Goal: Navigation & Orientation: Find specific page/section

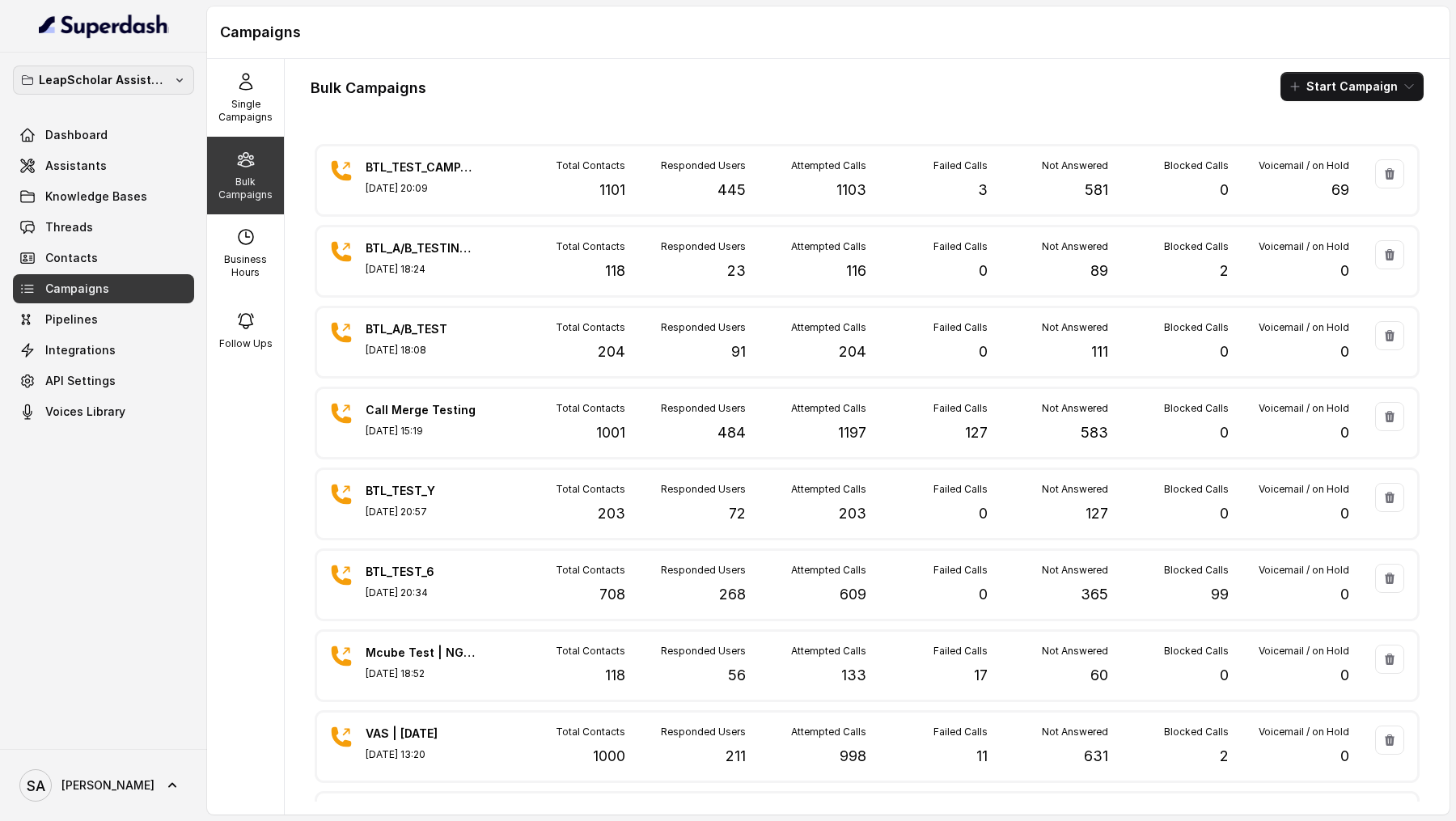
click at [133, 77] on p "LeapScholar Assistant" at bounding box center [103, 80] width 130 height 19
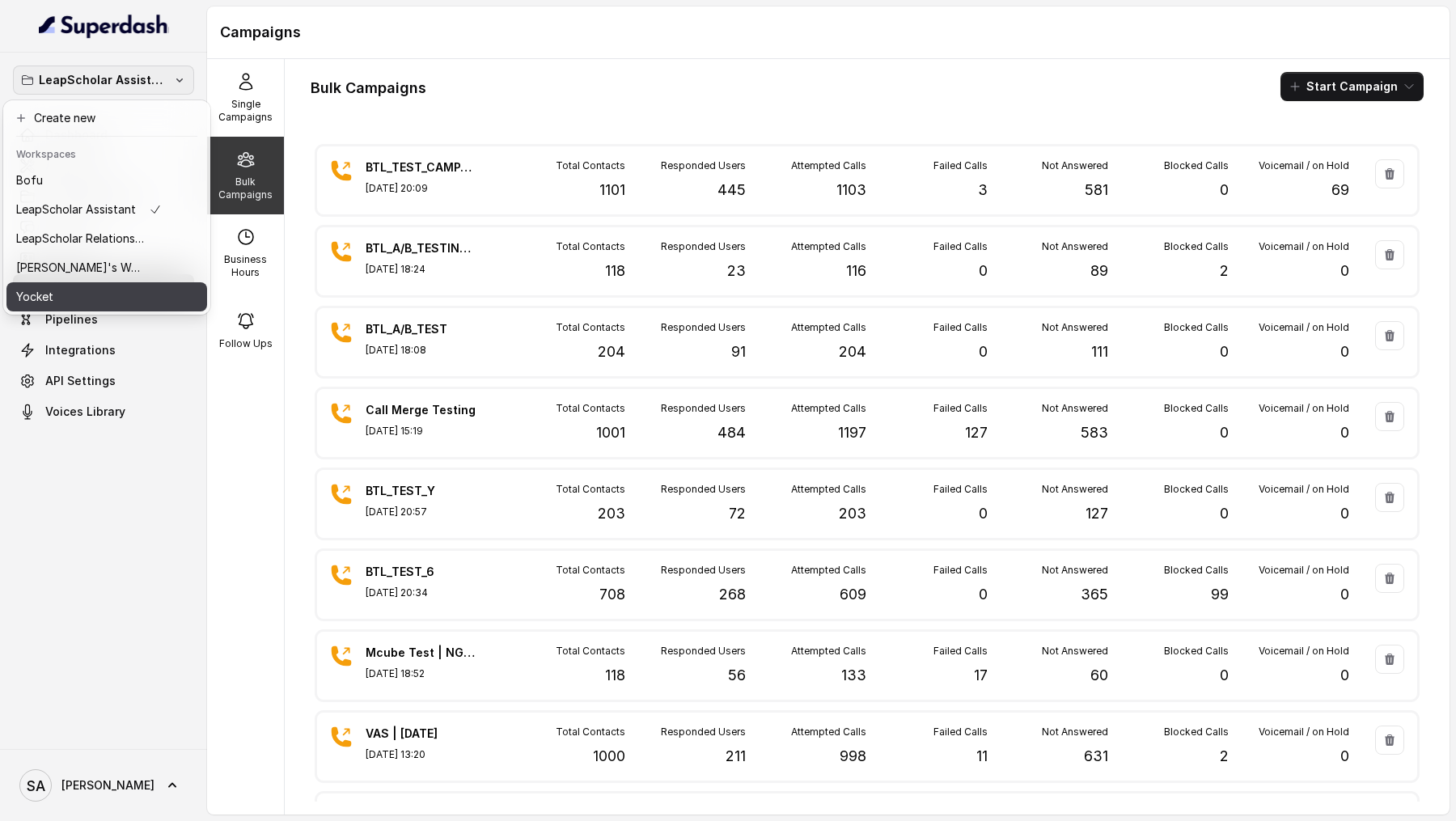
click at [115, 291] on div "Yocket" at bounding box center [88, 297] width 145 height 19
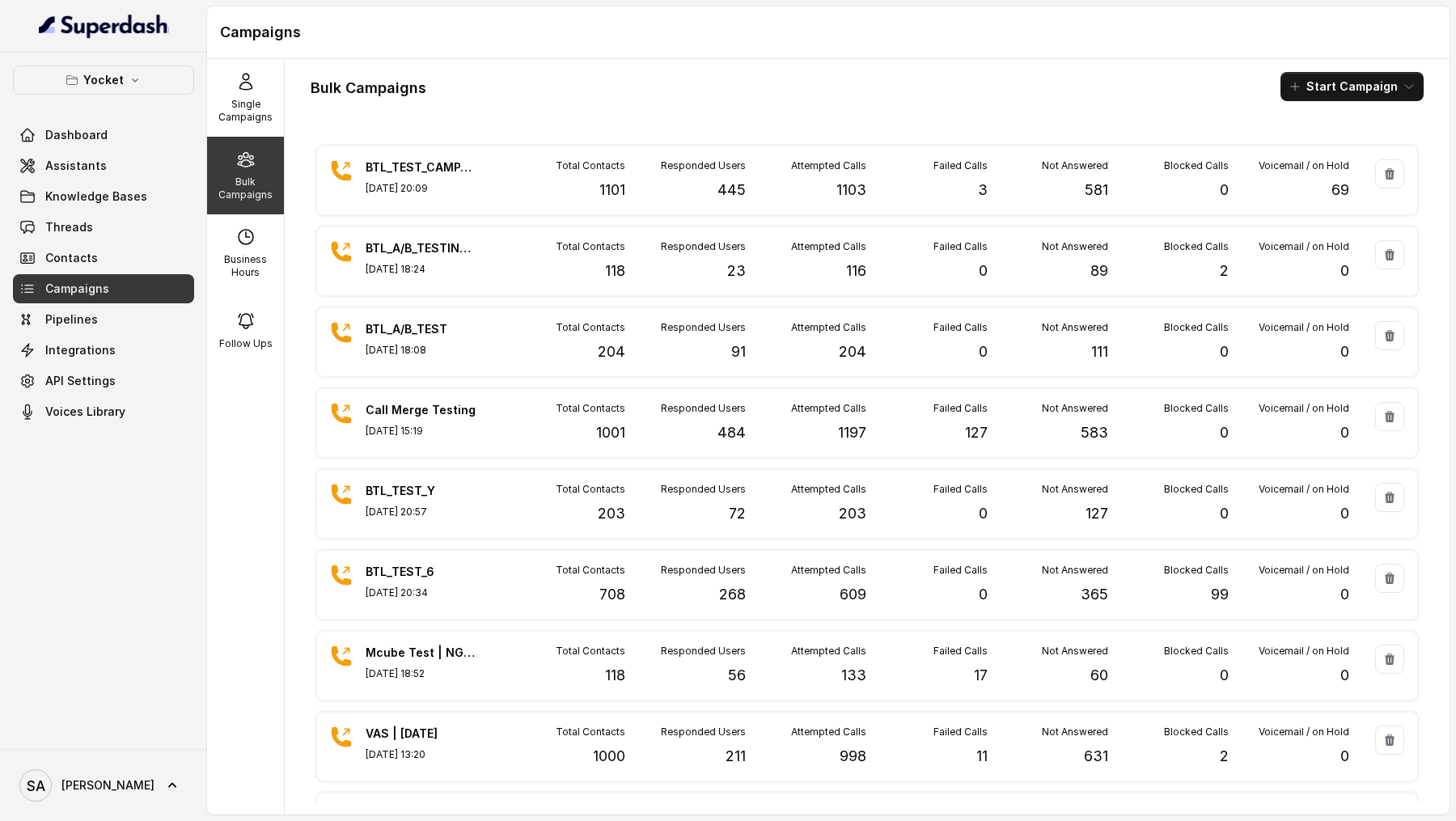
click at [137, 274] on link "Campaigns" at bounding box center [104, 288] width 182 height 29
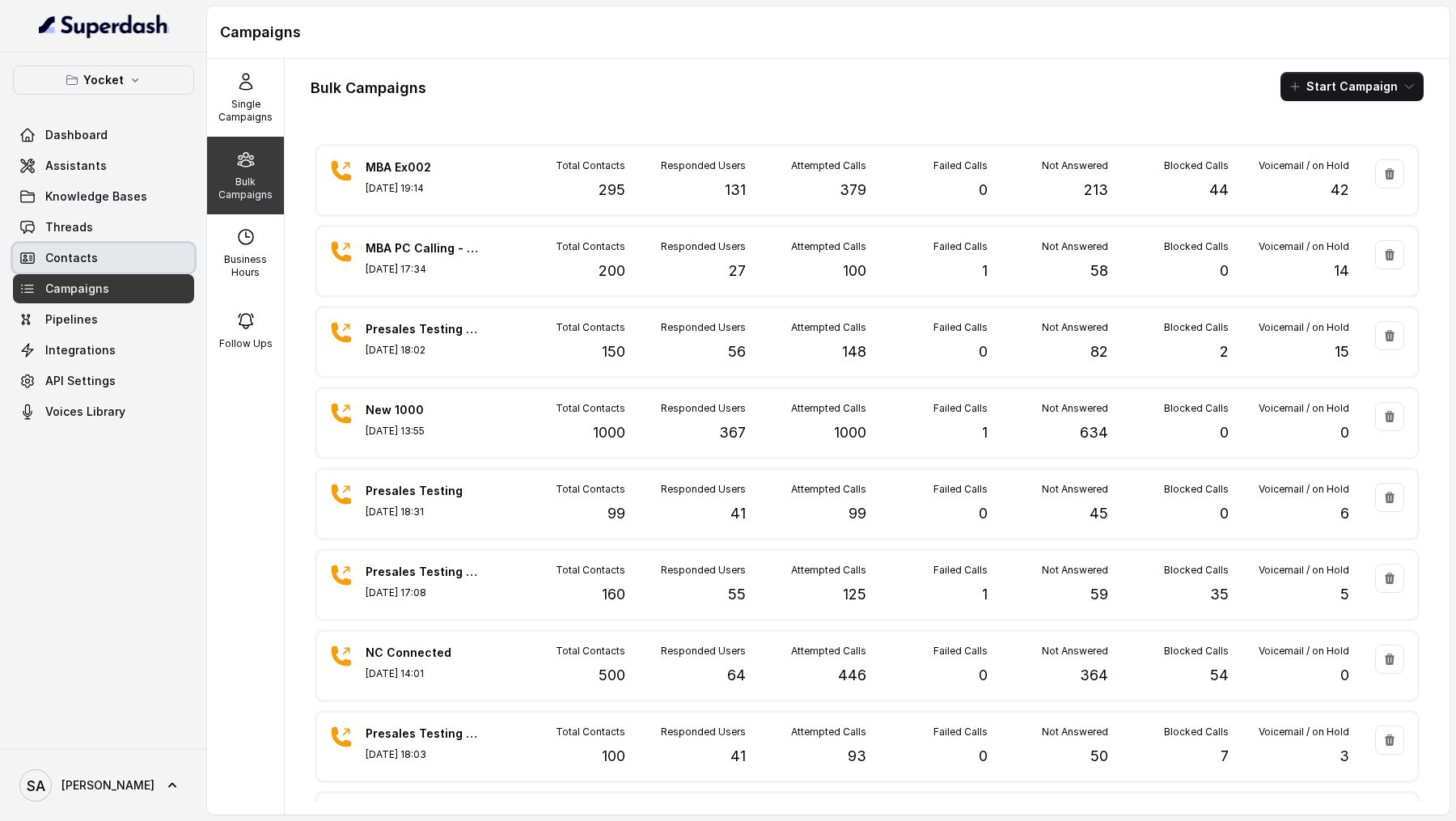
click at [145, 256] on link "Contacts" at bounding box center [104, 257] width 182 height 29
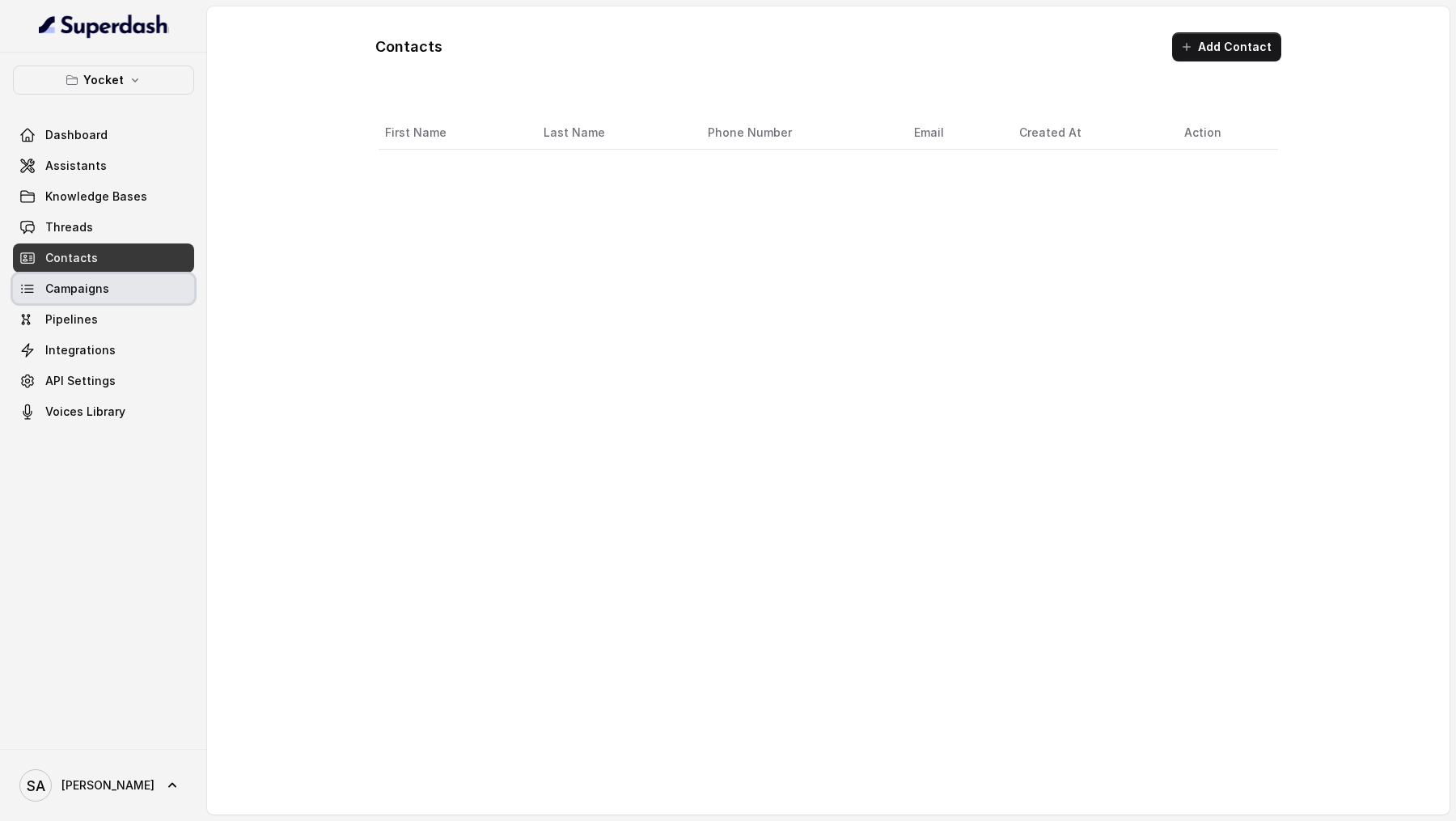
click at [138, 292] on link "Campaigns" at bounding box center [104, 288] width 182 height 29
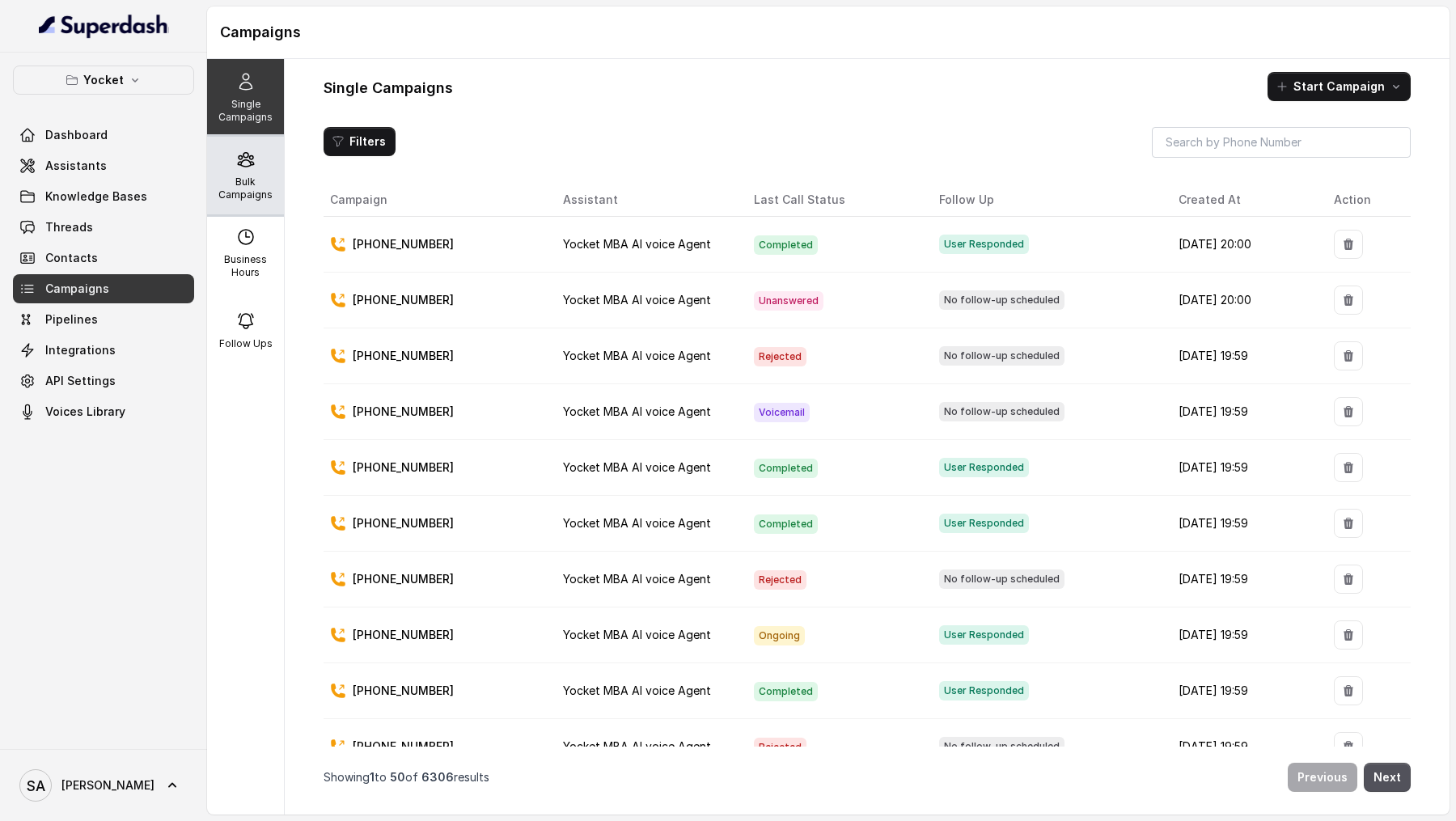
click at [248, 175] on p "Bulk Campaigns" at bounding box center [245, 188] width 64 height 26
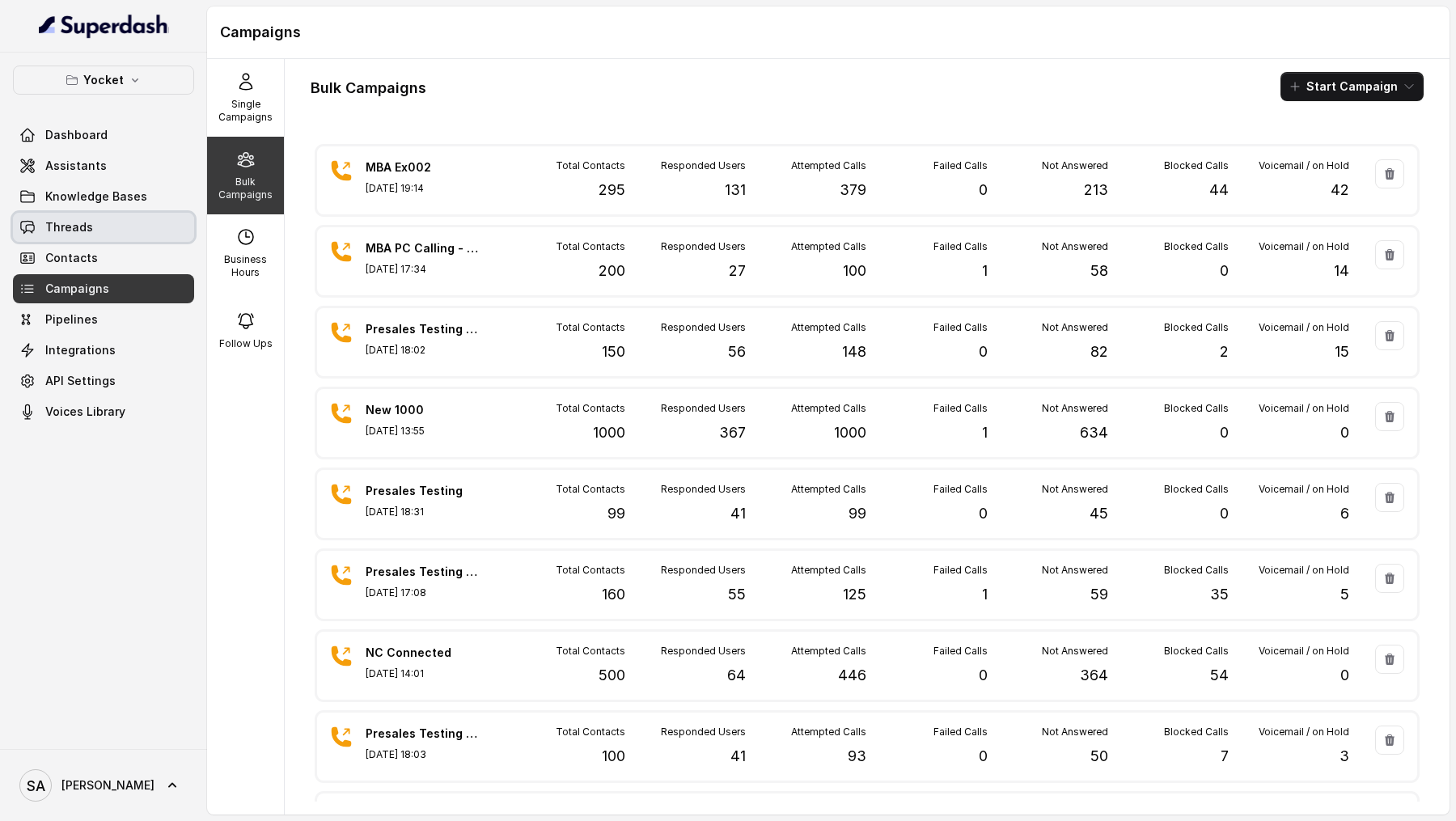
click at [115, 223] on link "Threads" at bounding box center [104, 226] width 182 height 29
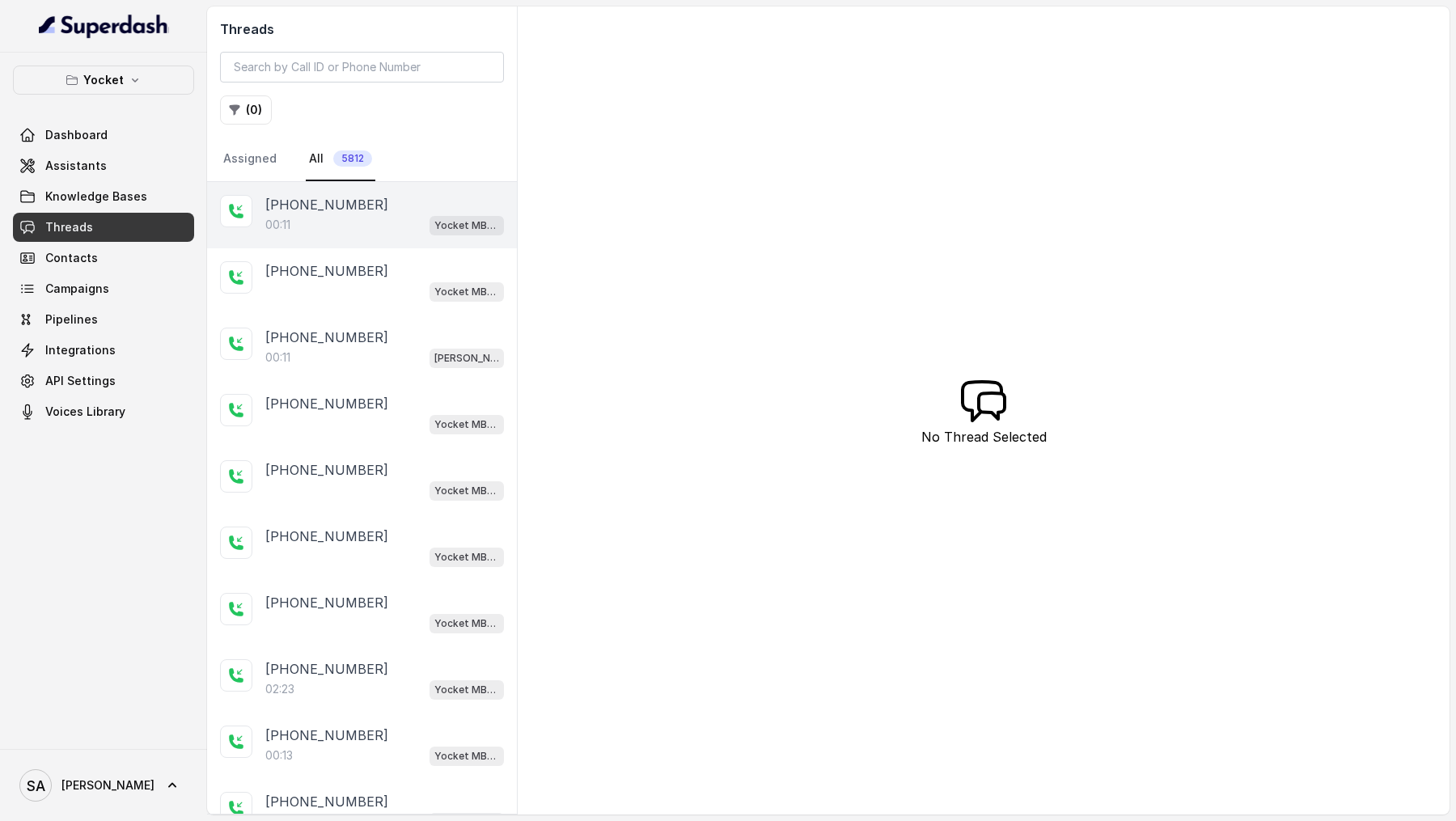
click at [309, 217] on div "00:11 Yocket MBA AI voice Agent" at bounding box center [384, 225] width 239 height 21
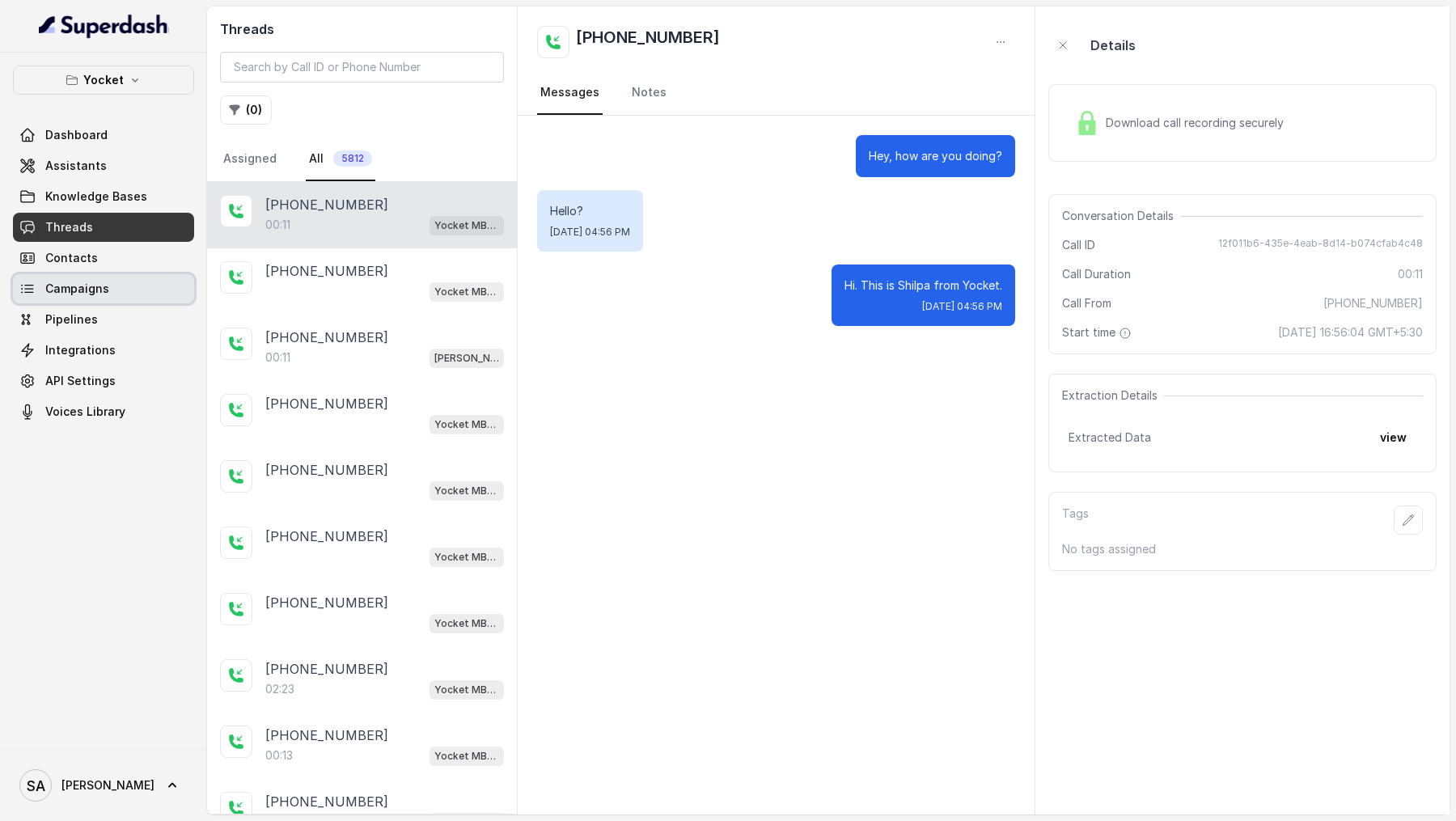
click at [111, 291] on link "Campaigns" at bounding box center [104, 288] width 182 height 29
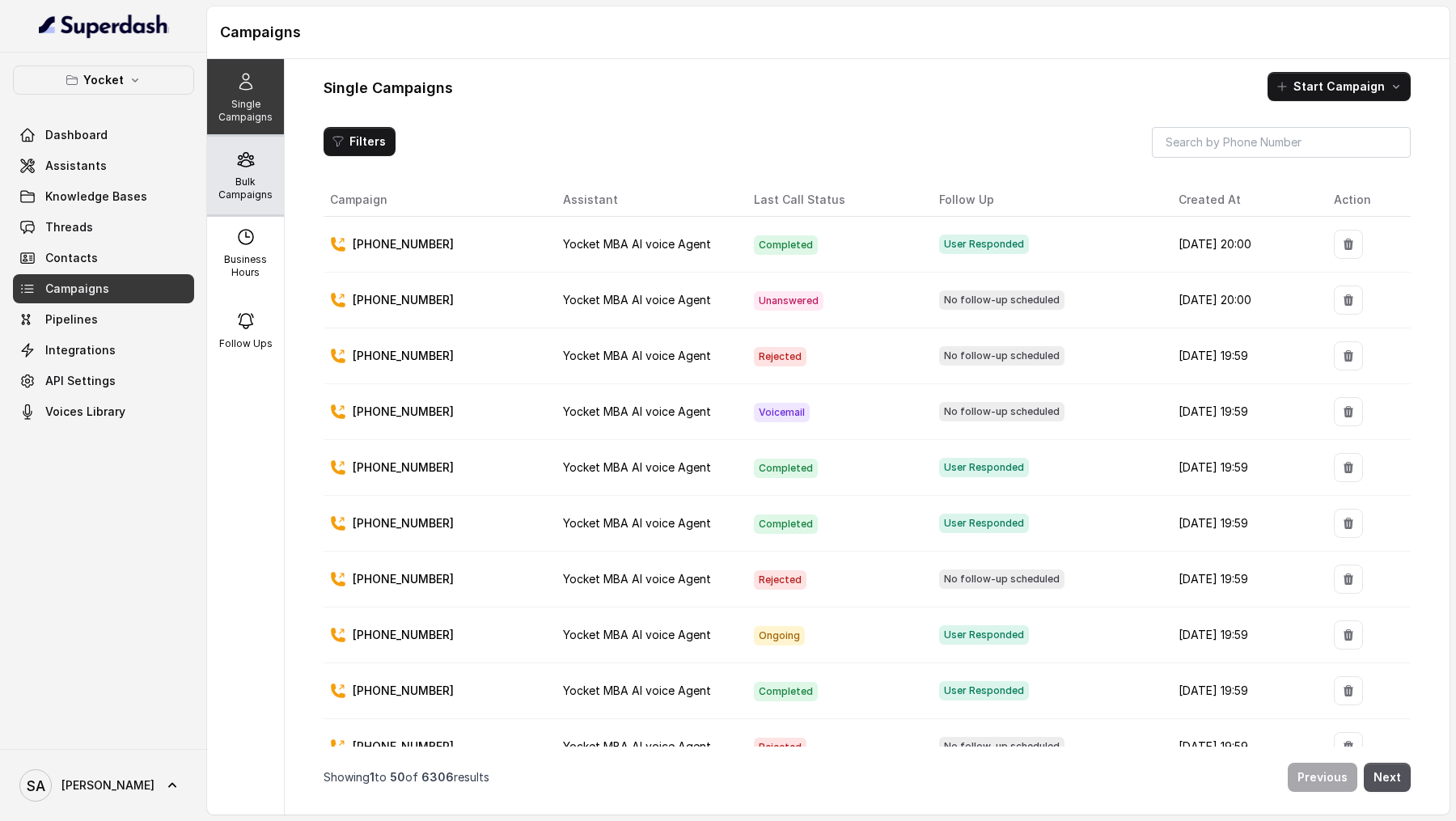
click at [225, 182] on p "Bulk Campaigns" at bounding box center [245, 188] width 64 height 26
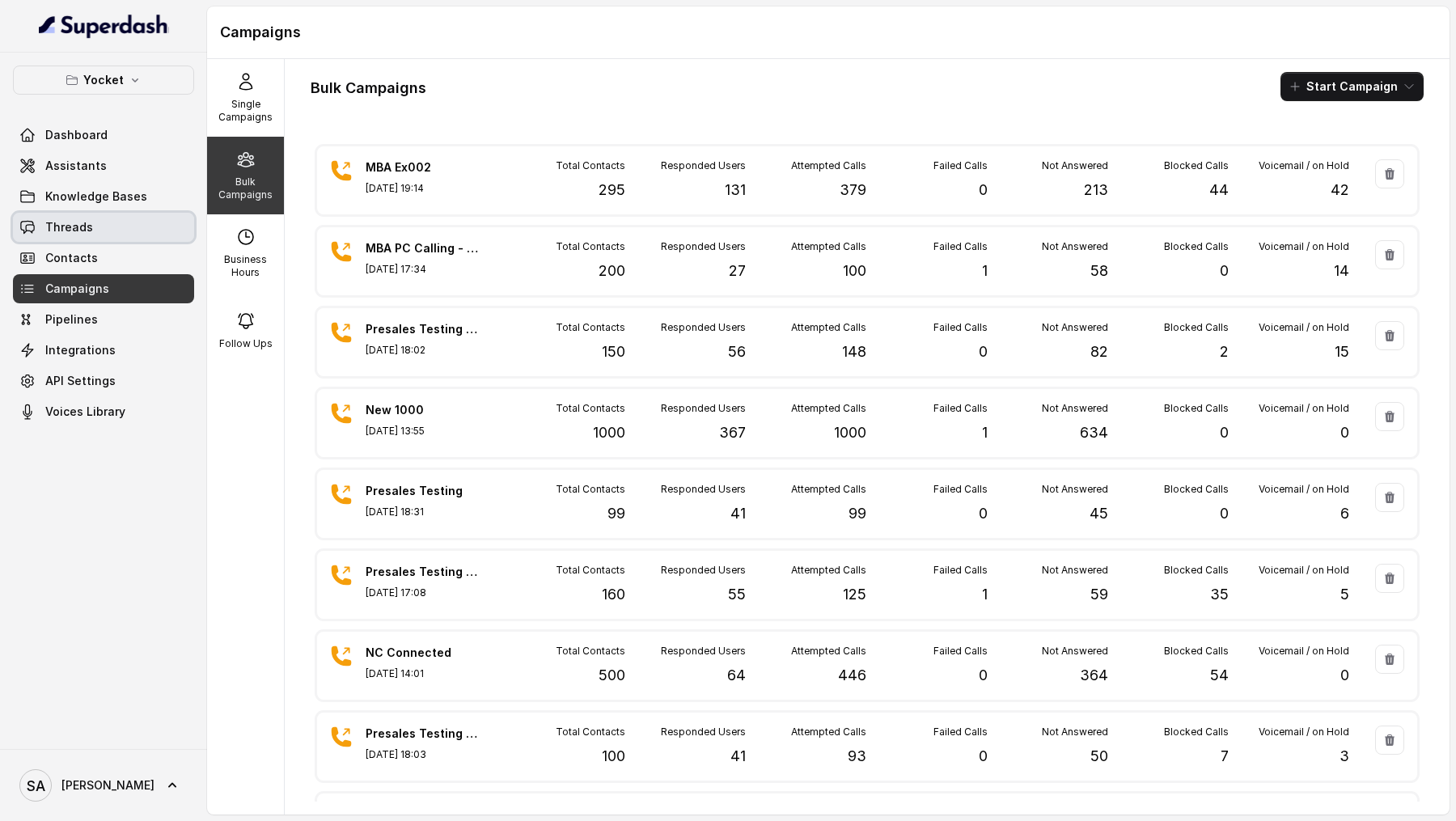
click at [76, 233] on span "Threads" at bounding box center [69, 227] width 48 height 16
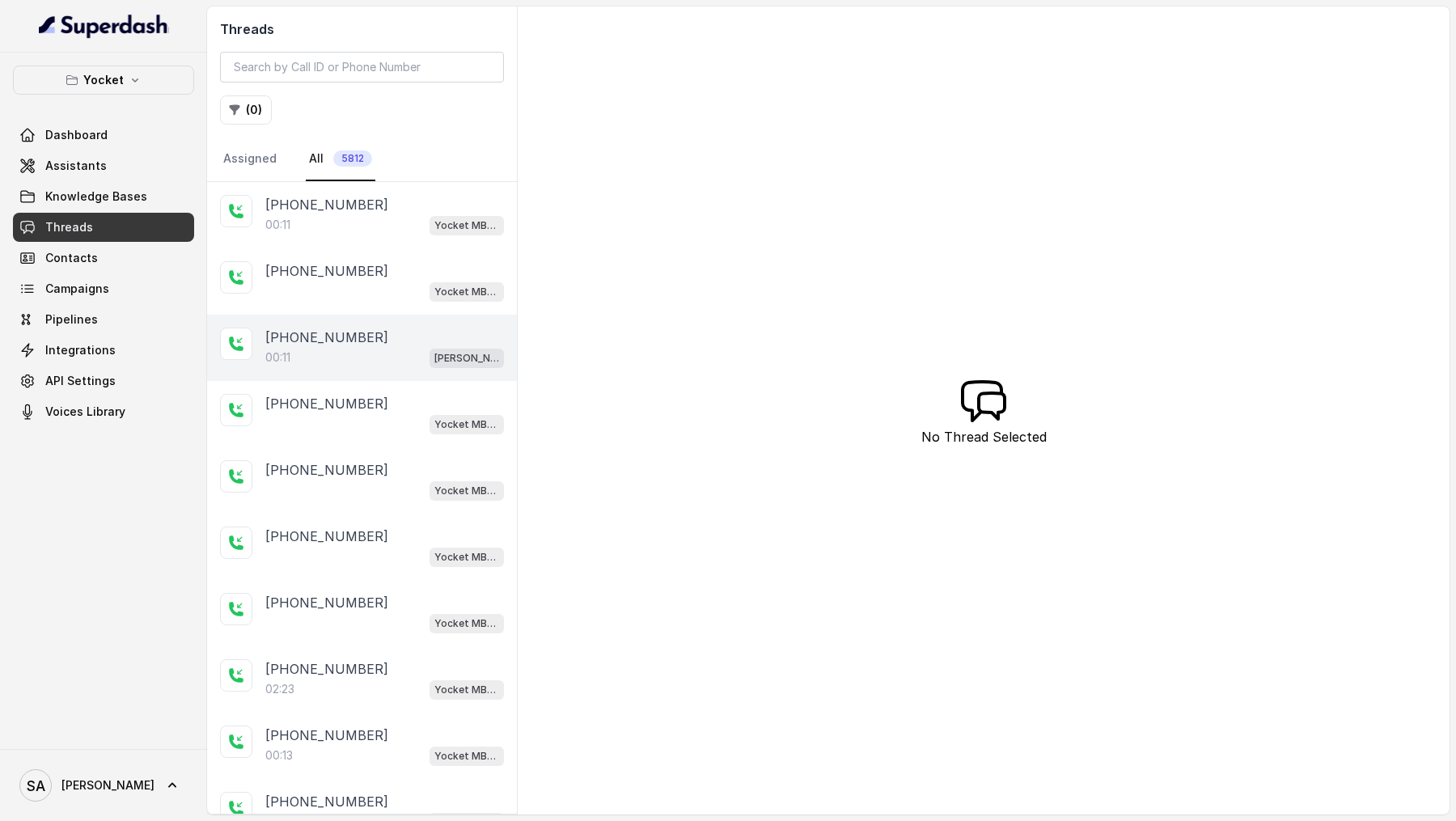
click at [386, 337] on div "[PHONE_NUMBER]" at bounding box center [384, 337] width 239 height 19
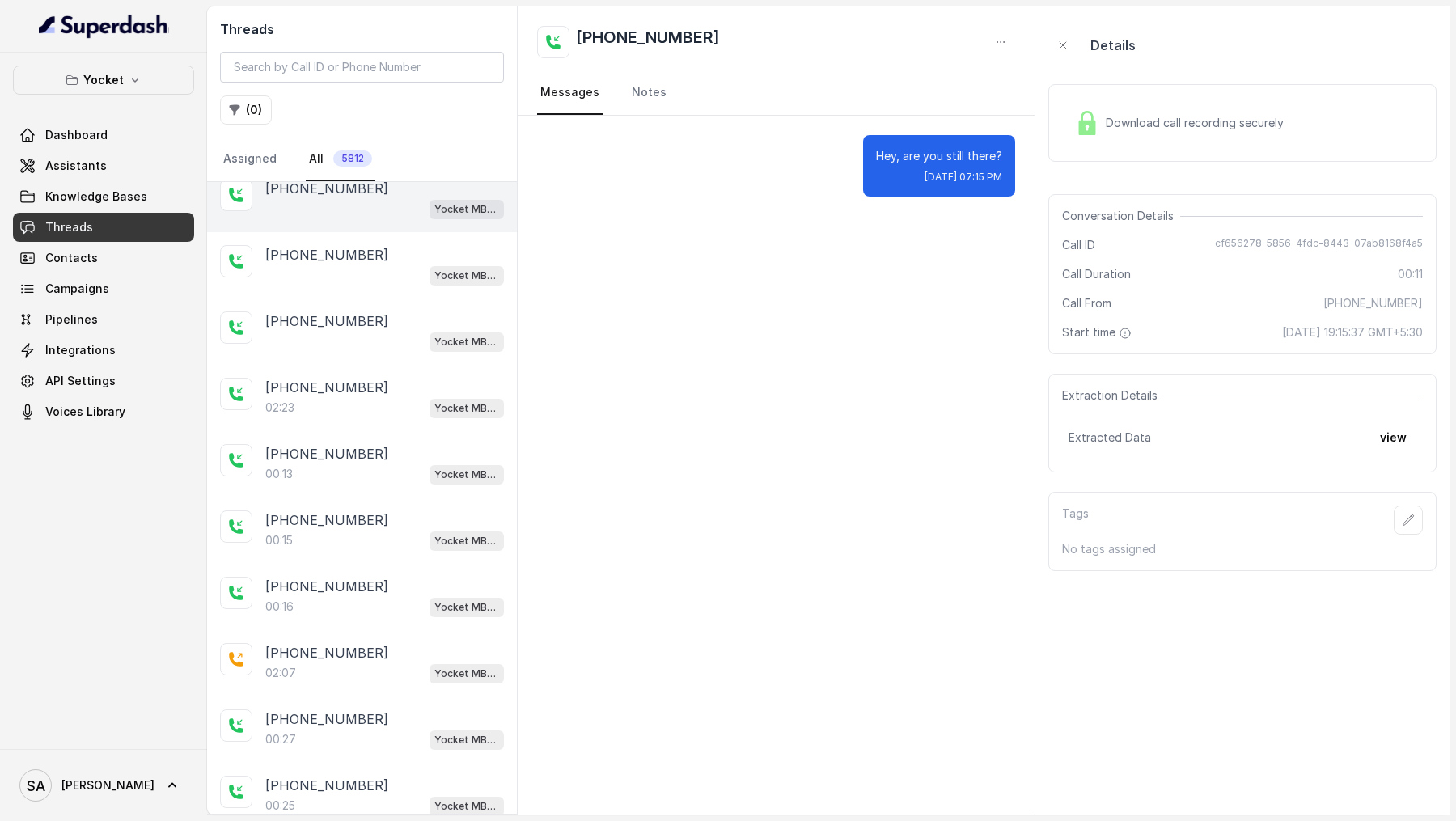
scroll to position [329, 0]
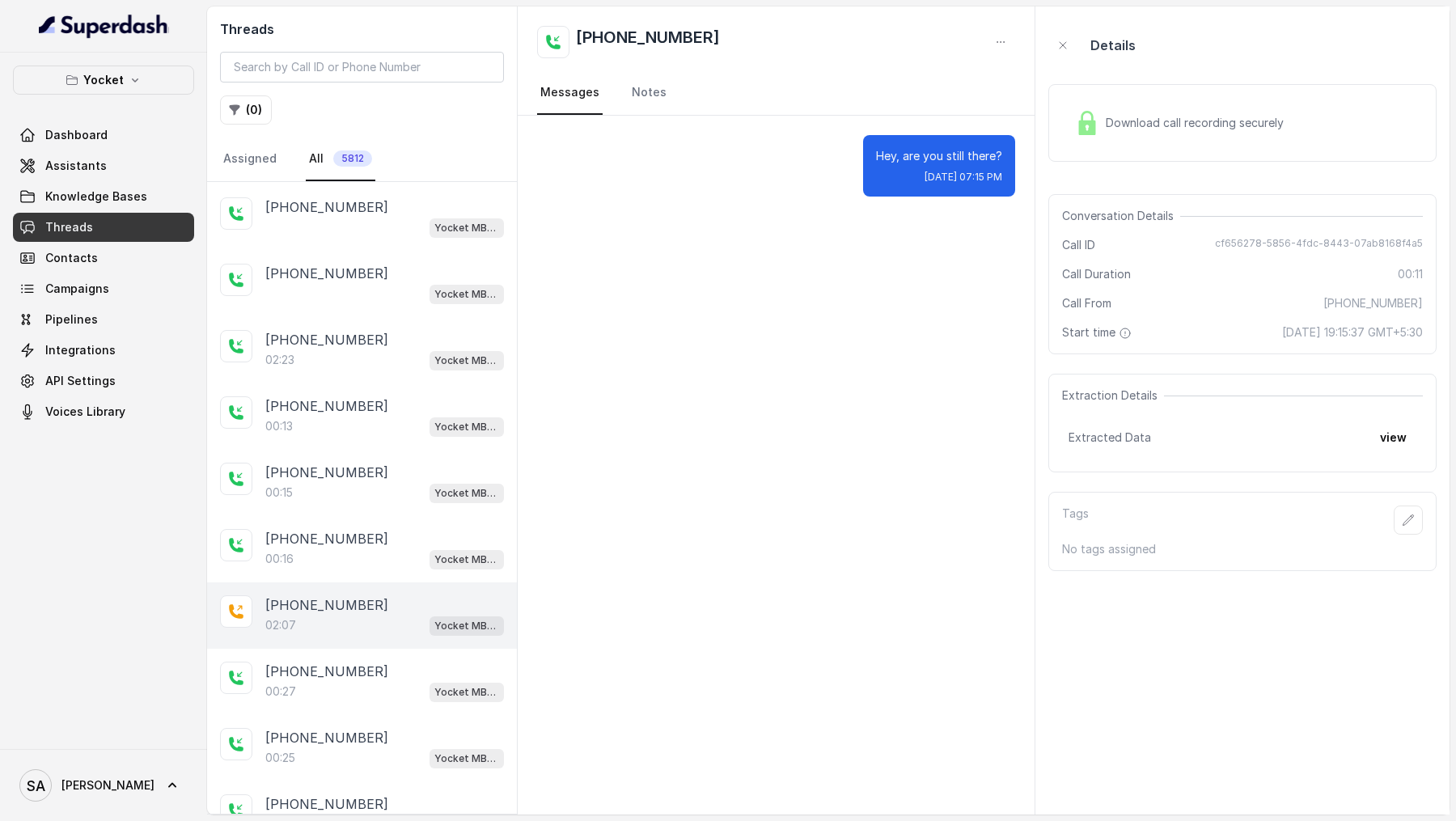
click at [330, 582] on div "[PHONE_NUMBER]:07 Yocket MBA AI voice Agent" at bounding box center [362, 615] width 310 height 66
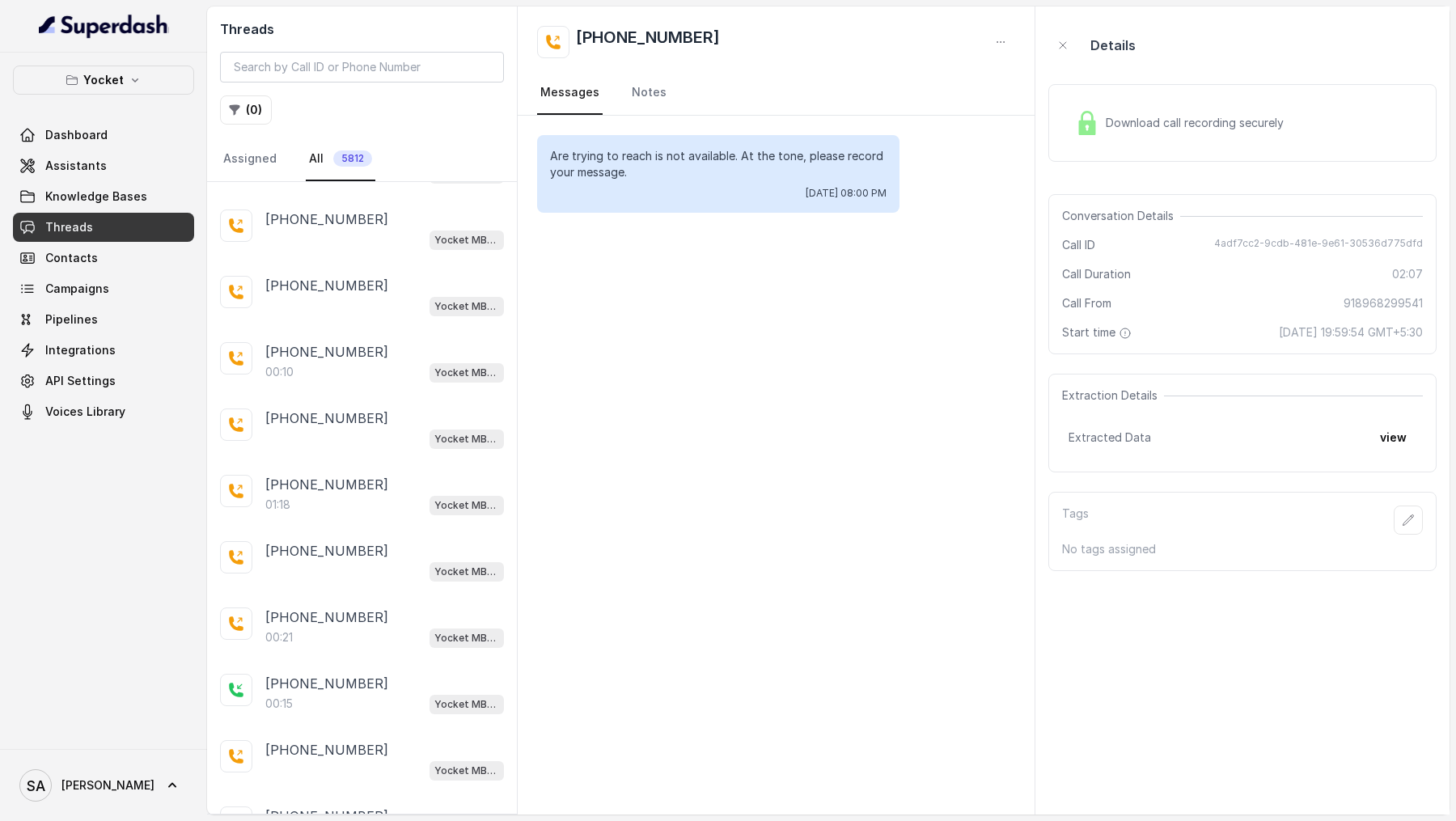
scroll to position [2294, 0]
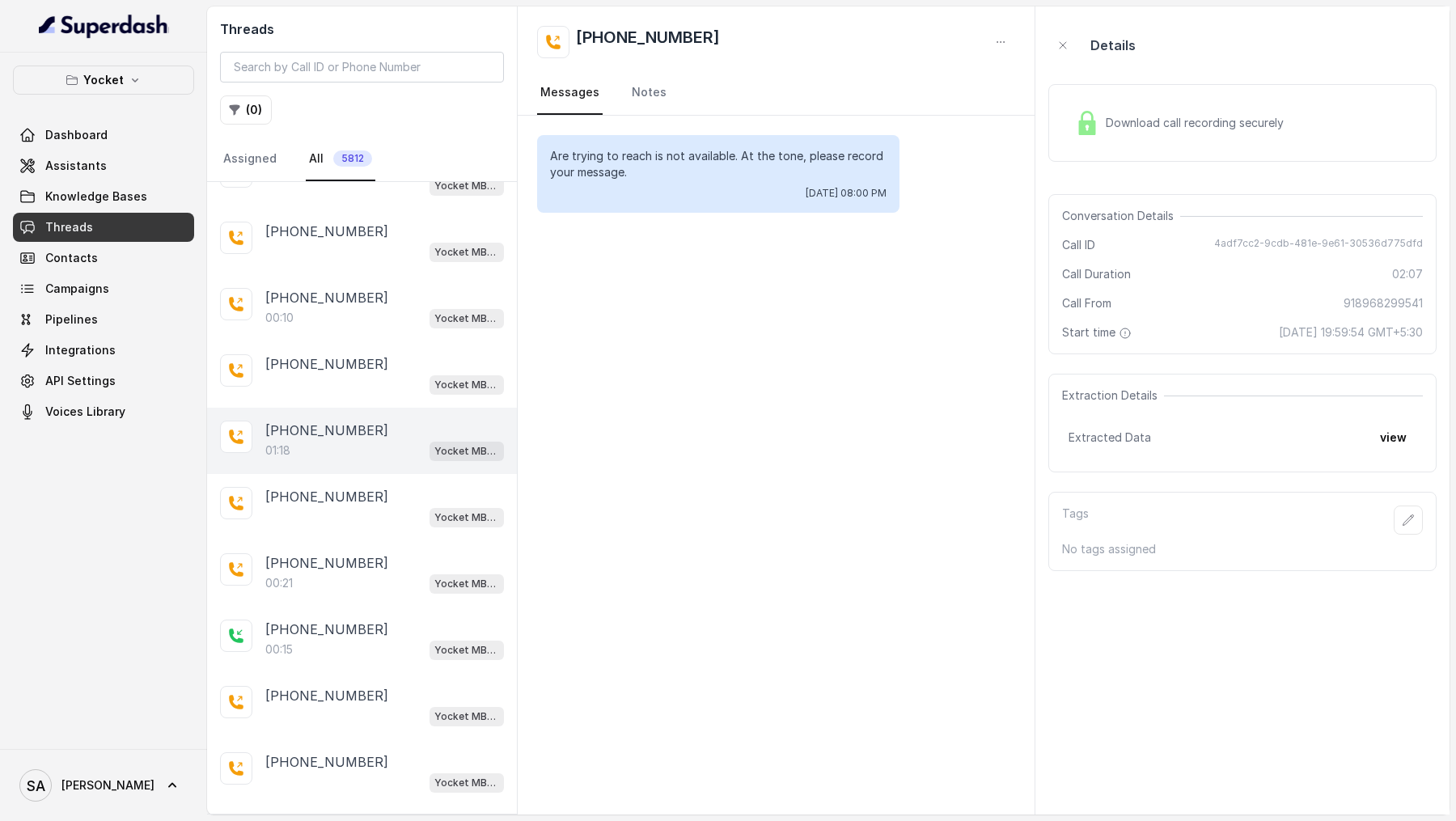
click at [404, 420] on div "[PHONE_NUMBER]" at bounding box center [384, 430] width 239 height 19
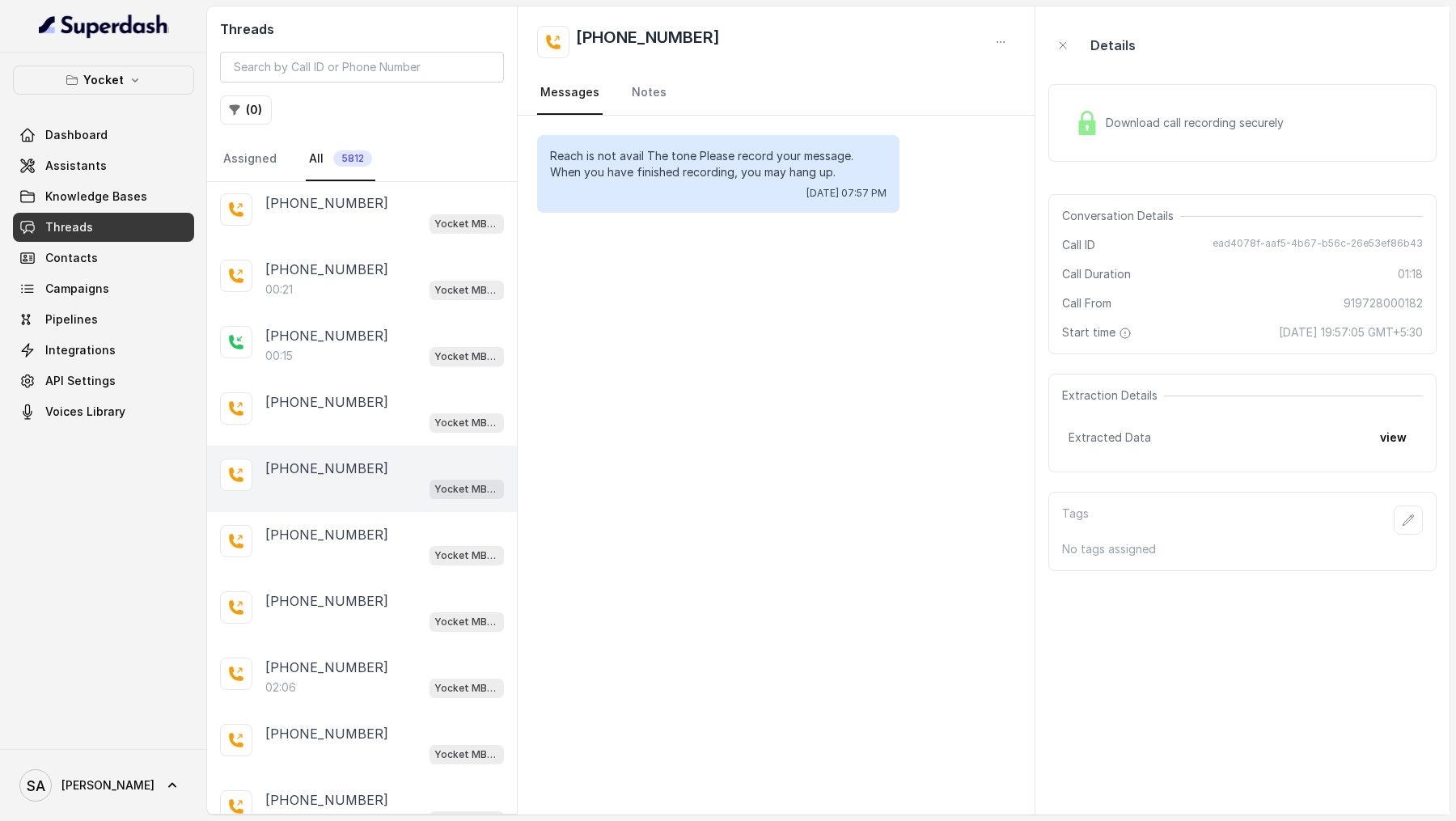
scroll to position [2691, 0]
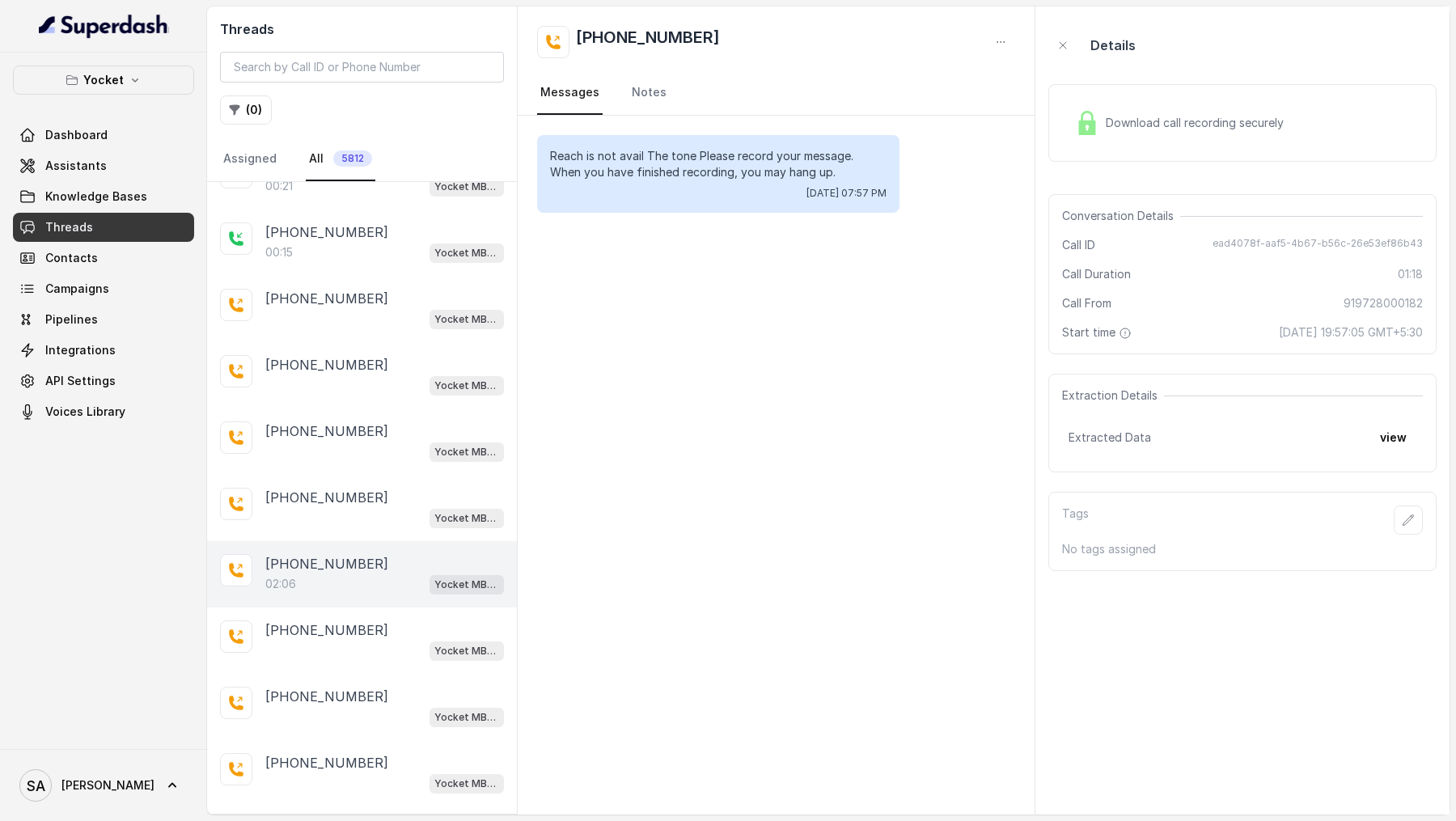
click at [365, 563] on div "[PHONE_NUMBER]:06 Yocket MBA AI voice Agent" at bounding box center [362, 573] width 310 height 66
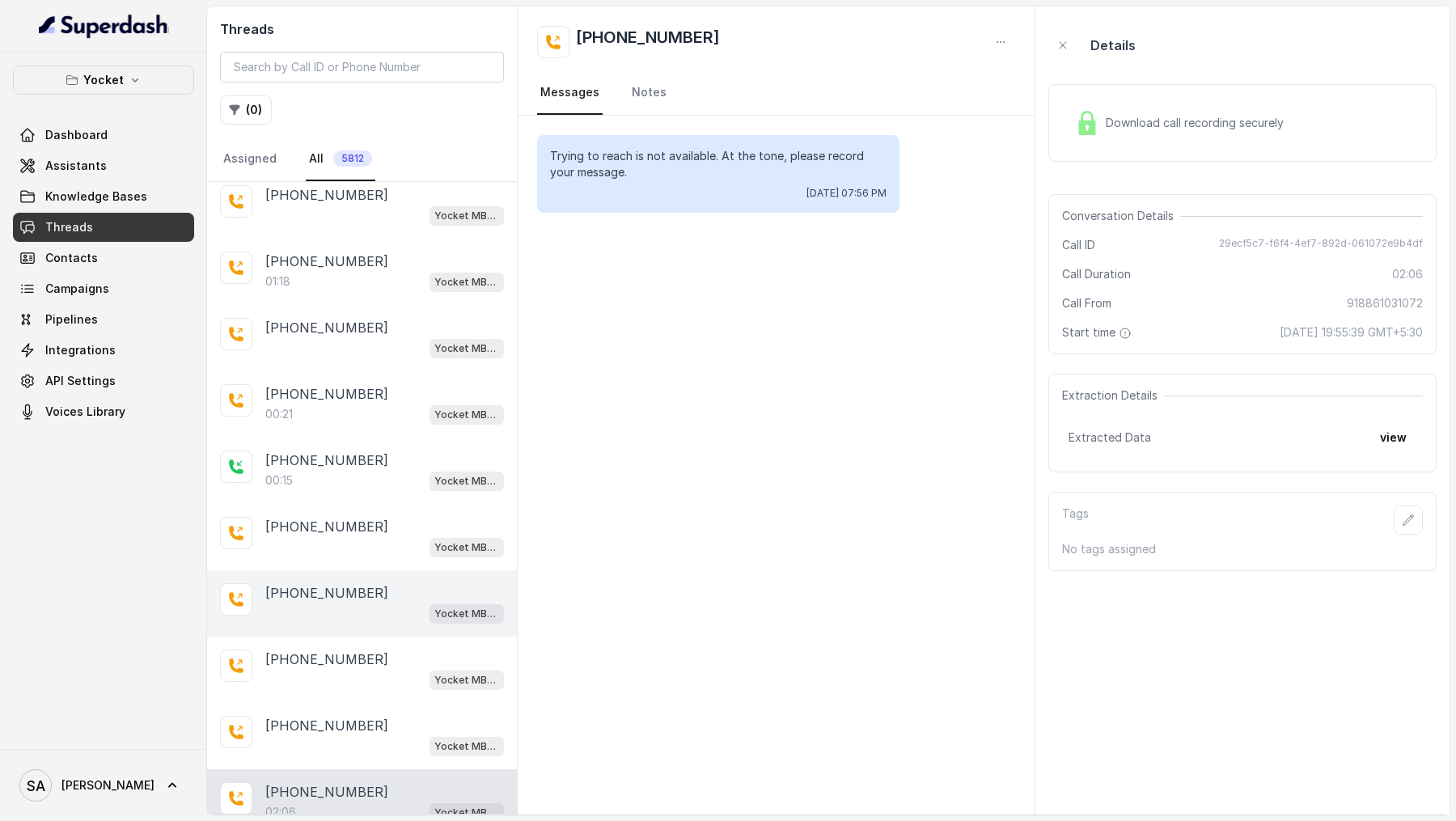
scroll to position [2438, 0]
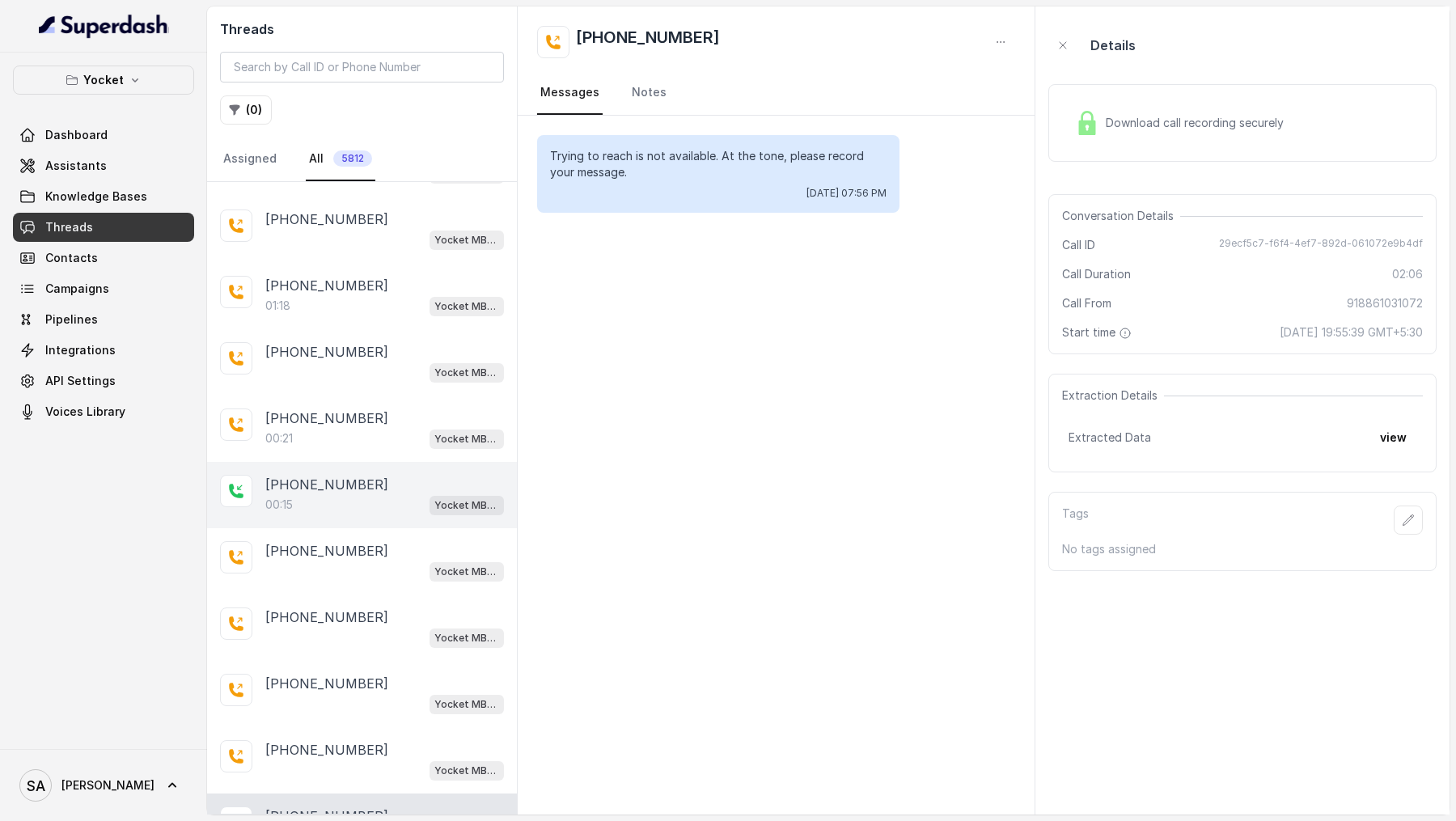
click at [417, 494] on div "00:15 Yocket MBA AI voice Agent" at bounding box center [384, 505] width 239 height 21
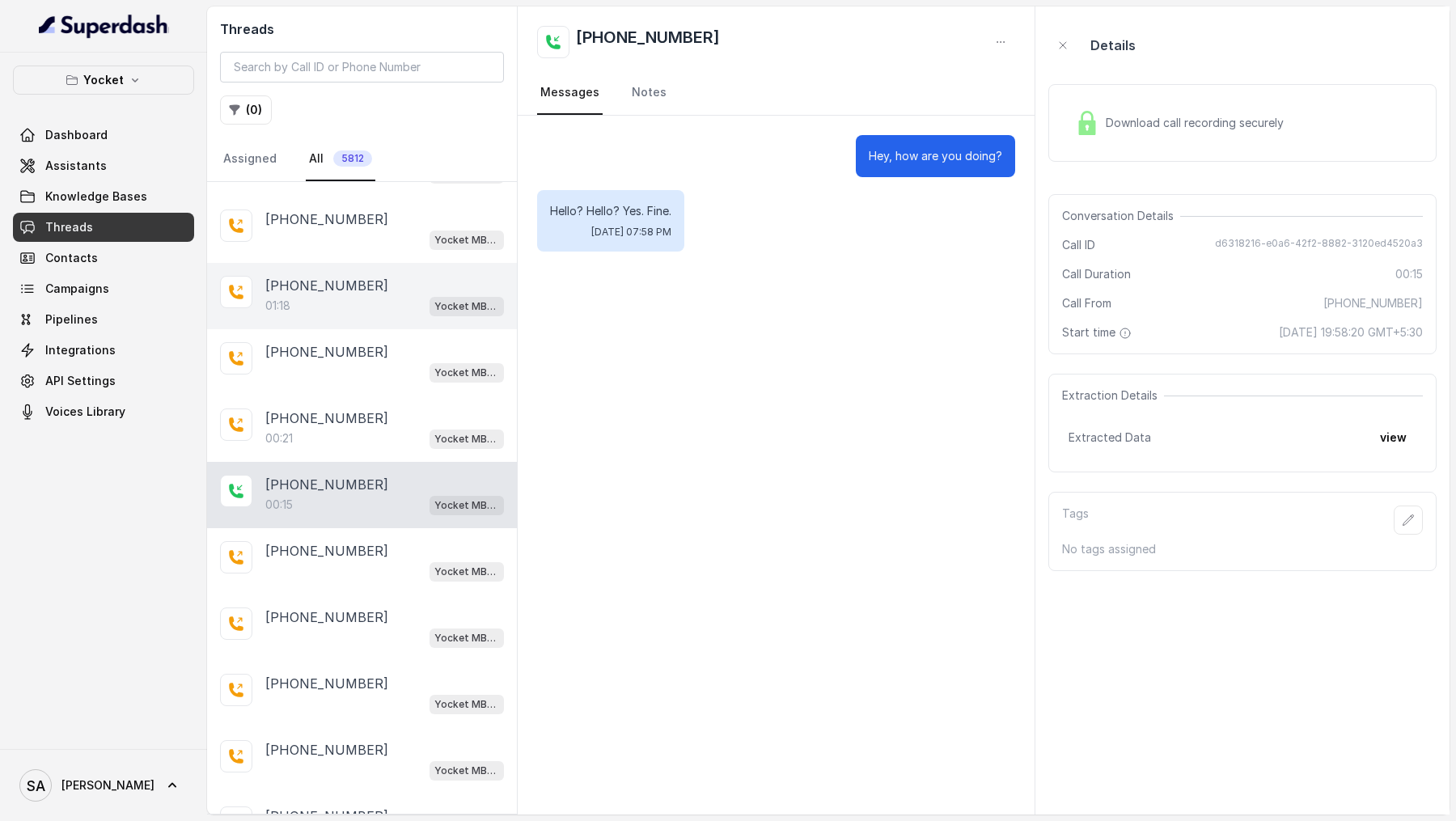
click at [430, 276] on div "[PHONE_NUMBER]" at bounding box center [384, 285] width 239 height 19
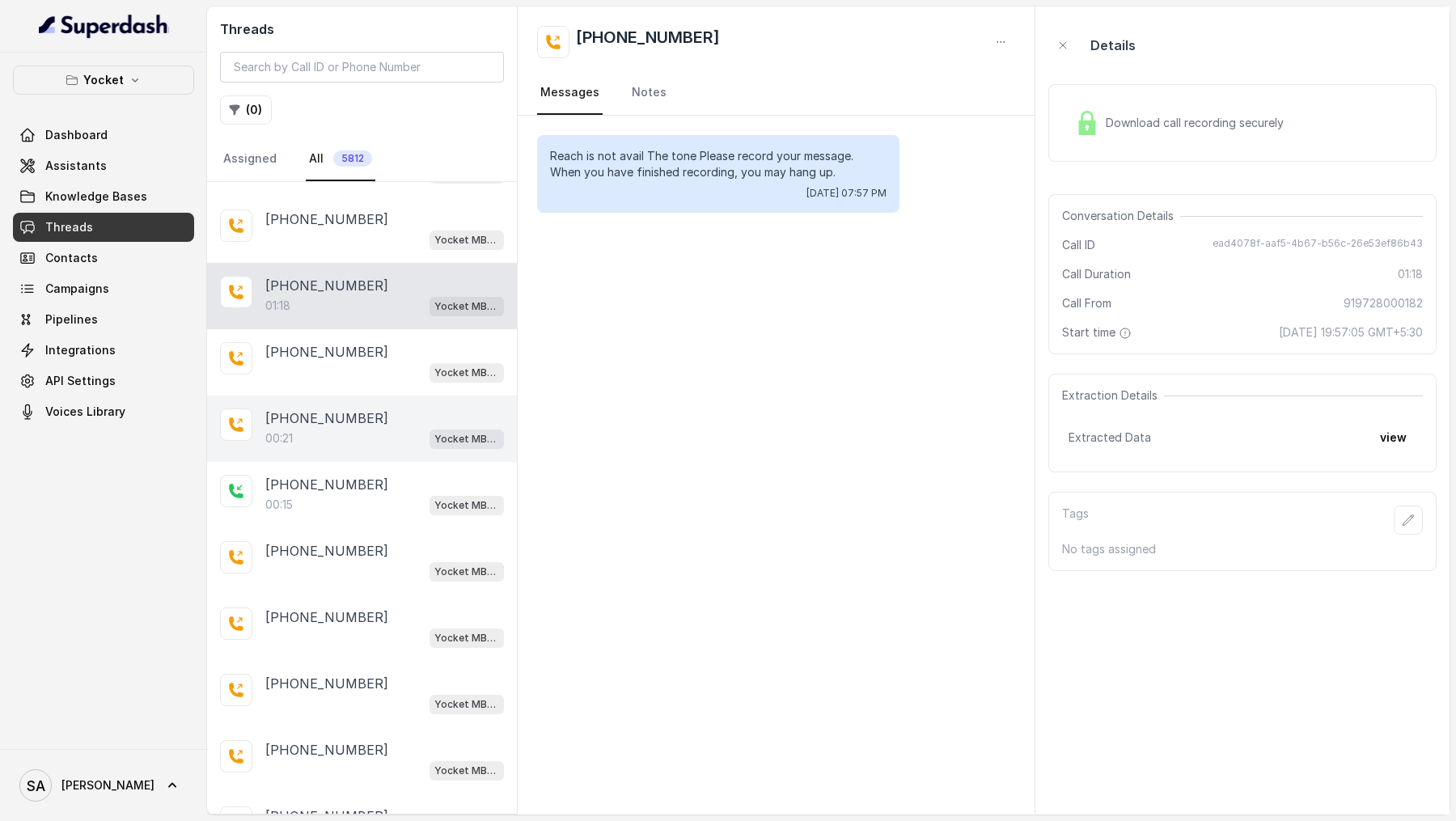
scroll to position [2691, 0]
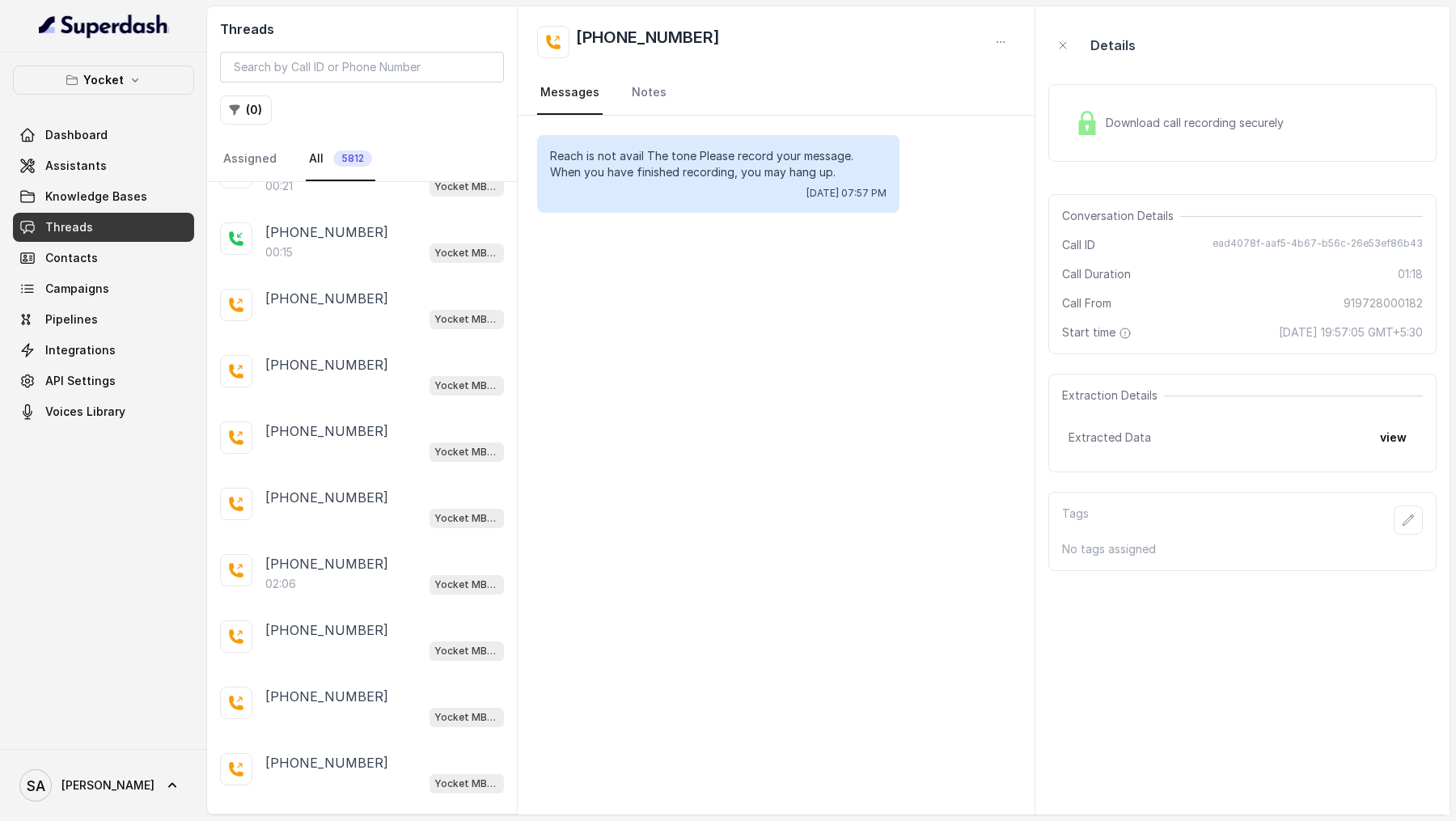
click at [347, 775] on div "[PHONE_NUMBER]:11 Yocket MBA AI voice Agent [PHONE_NUMBER] Yocket MBA AI voice …" at bounding box center [362, 498] width 310 height 632
click at [345, 819] on p "Load more conversations" at bounding box center [362, 829] width 159 height 19
click at [345, 819] on p "[PHONE_NUMBER]" at bounding box center [327, 829] width 123 height 19
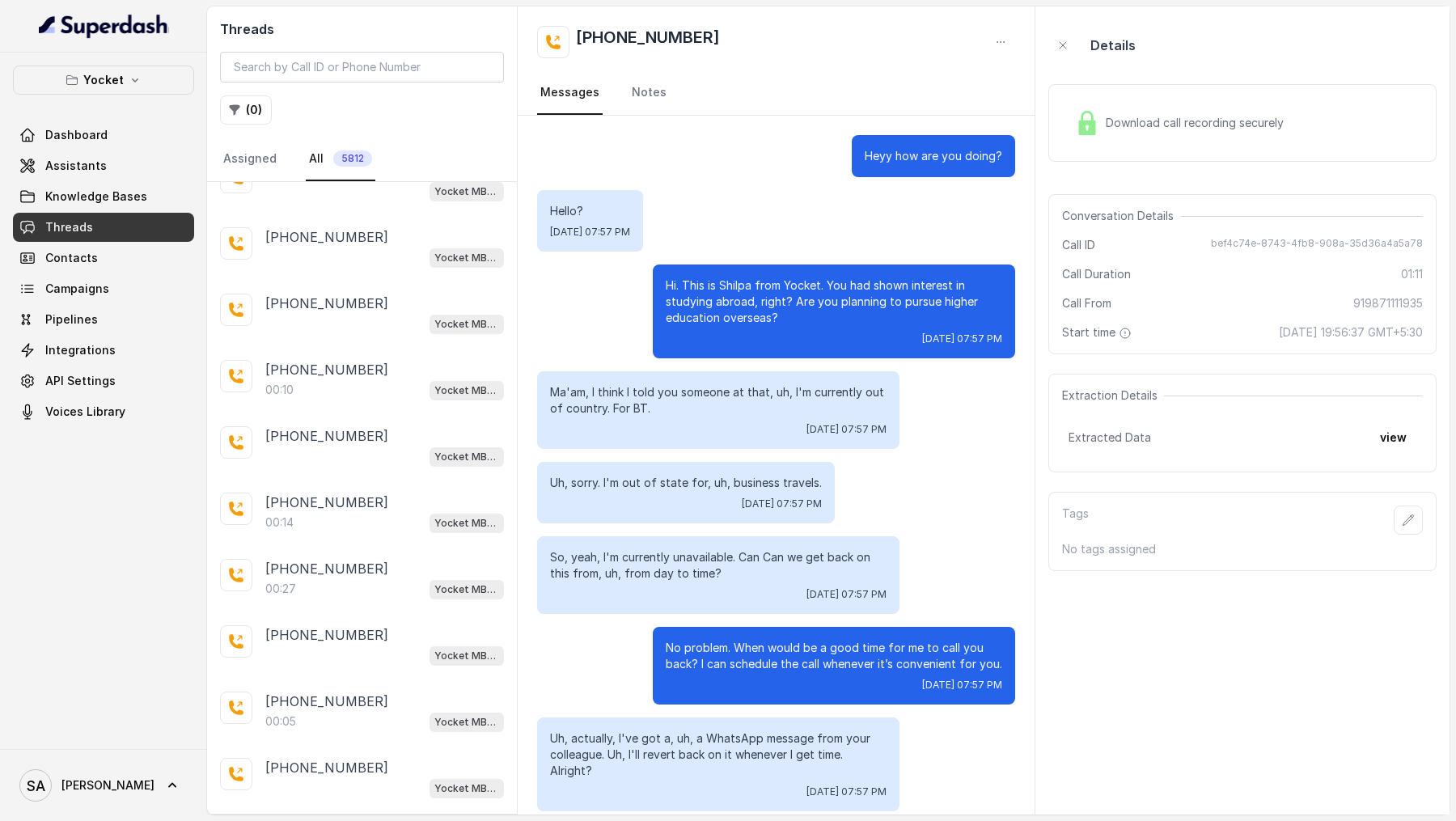
scroll to position [4273, 0]
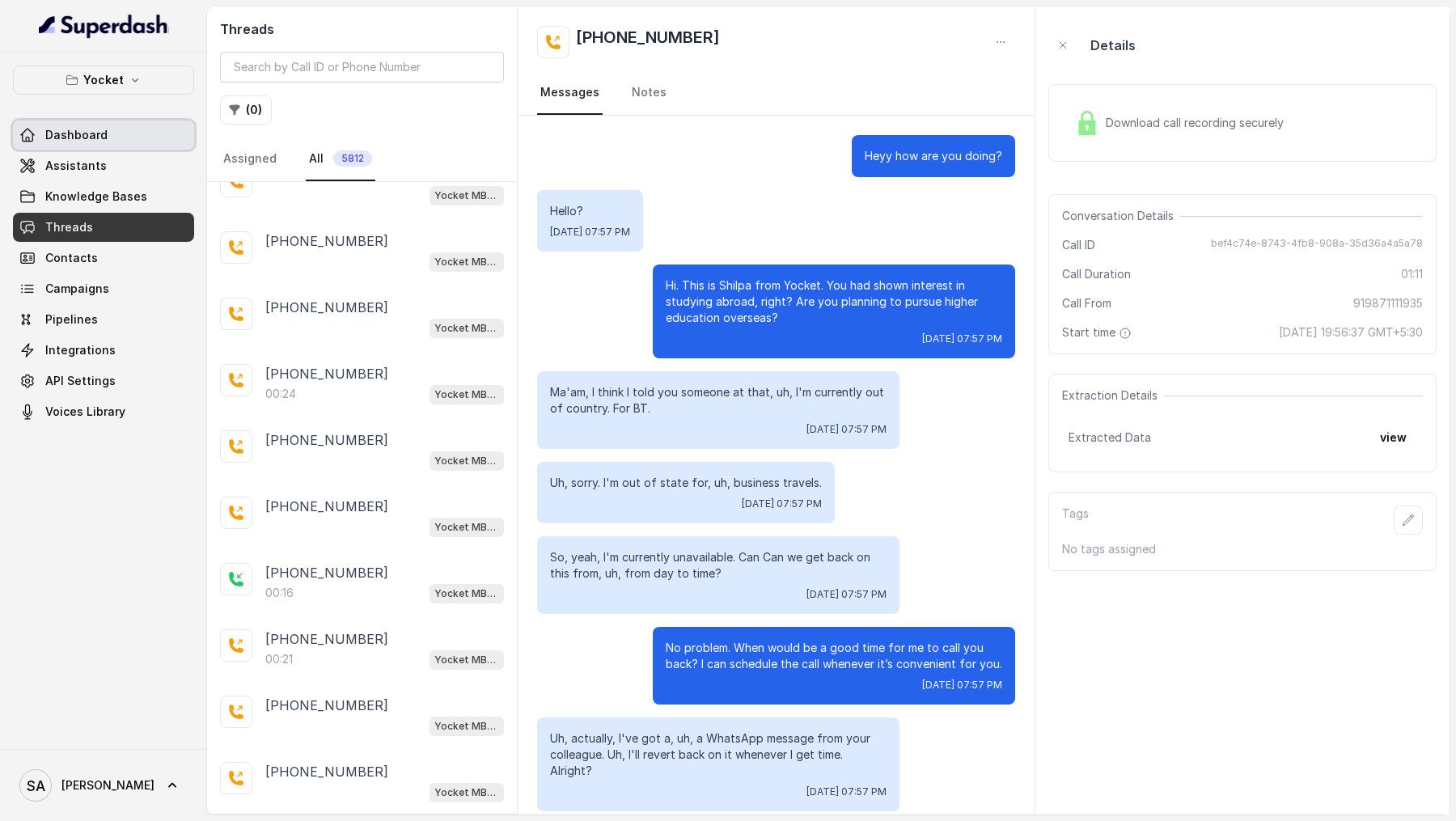
click at [130, 131] on link "Dashboard" at bounding box center [104, 135] width 182 height 29
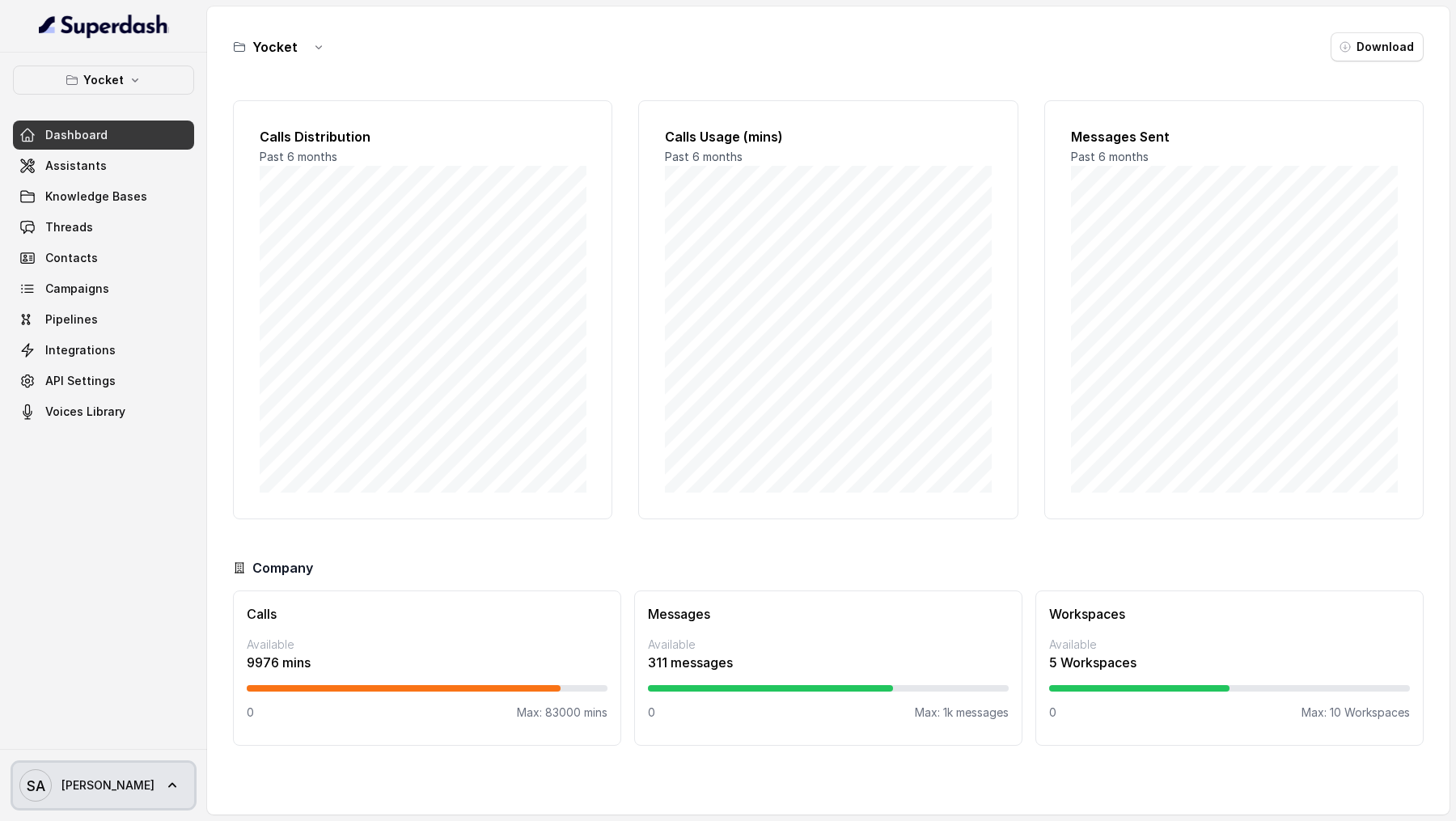
click at [87, 795] on span "SA [PERSON_NAME]" at bounding box center [86, 785] width 135 height 33
click at [797, 427] on div "Yocket Dashboard Assistants Knowledge Bases Threads Contacts Campaigns Pipeline…" at bounding box center [728, 410] width 1456 height 821
click at [165, 70] on button "Yocket" at bounding box center [104, 79] width 182 height 29
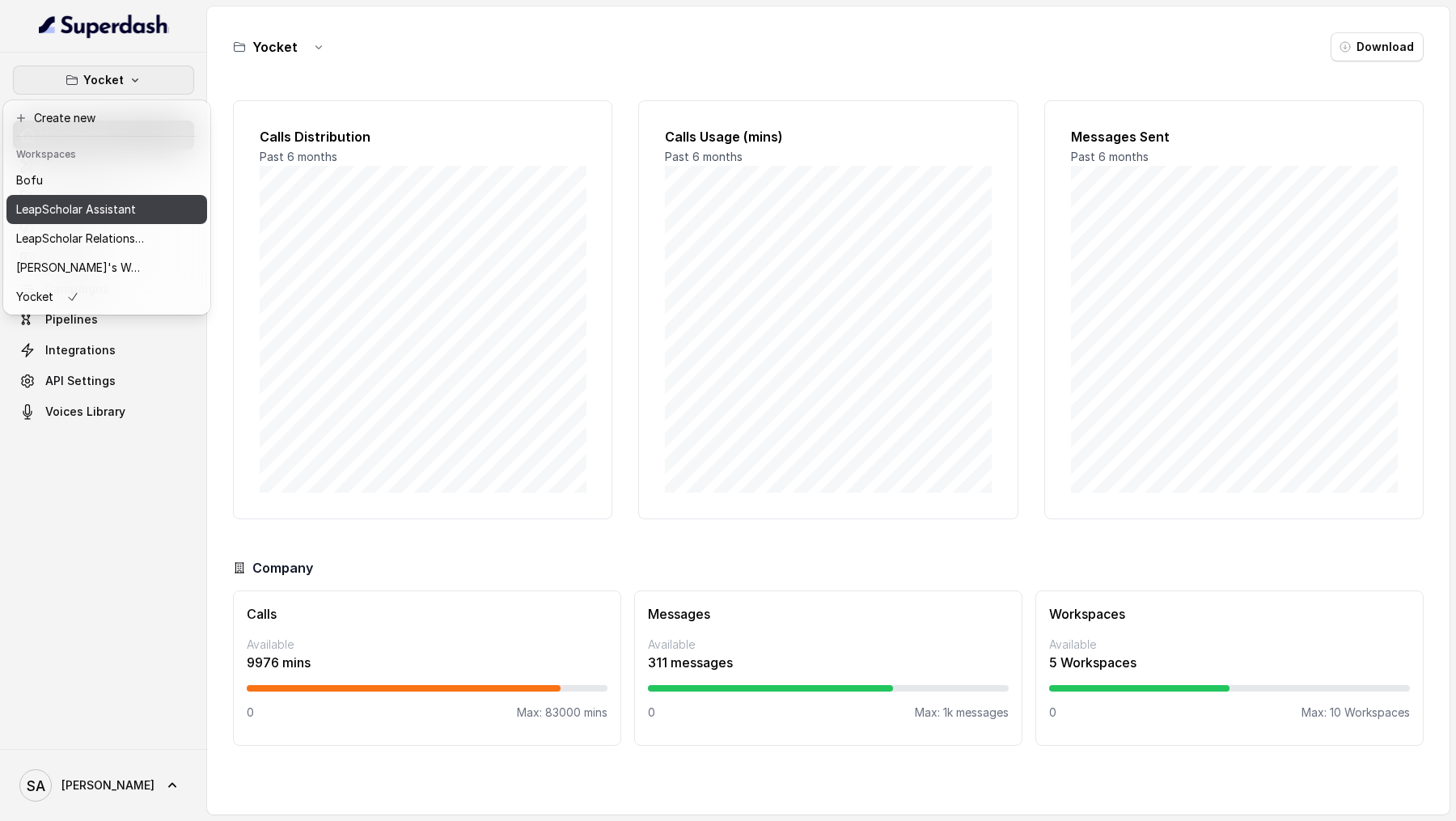
click at [93, 219] on button "LeapScholar Assistant" at bounding box center [107, 209] width 201 height 29
